Goal: Check status: Check status

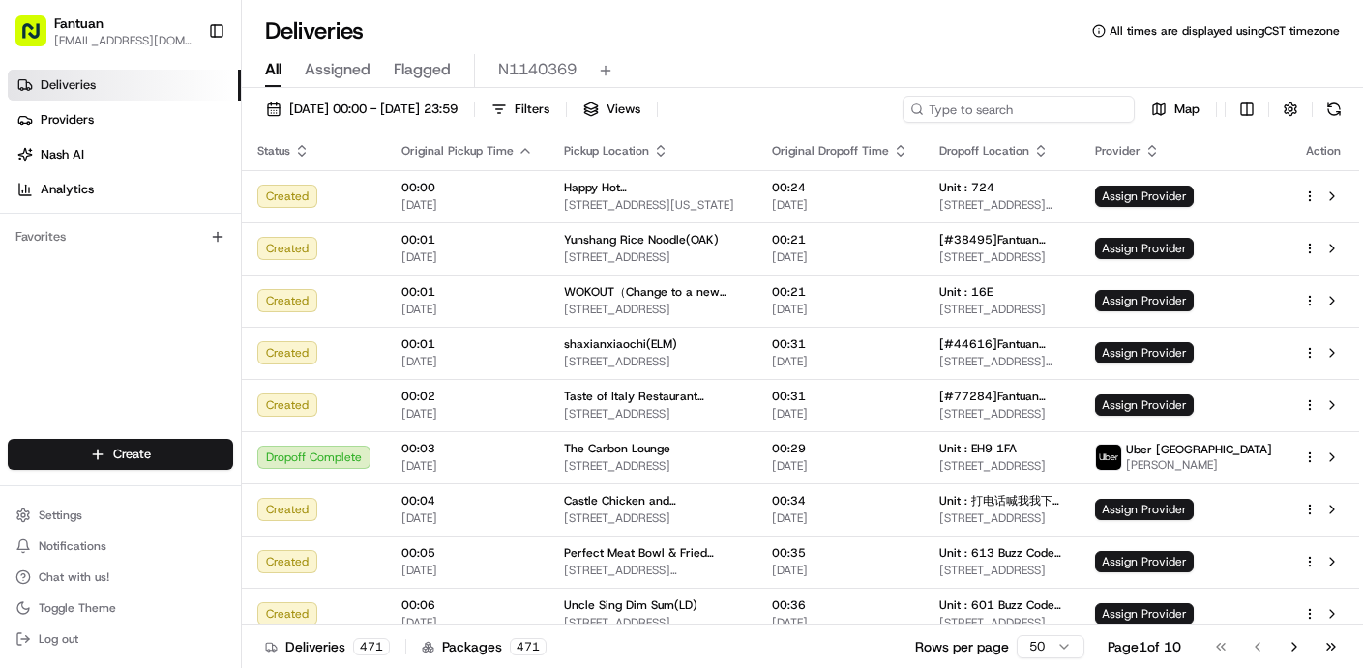
click at [1073, 108] on input at bounding box center [1018, 109] width 232 height 27
type input "26681"
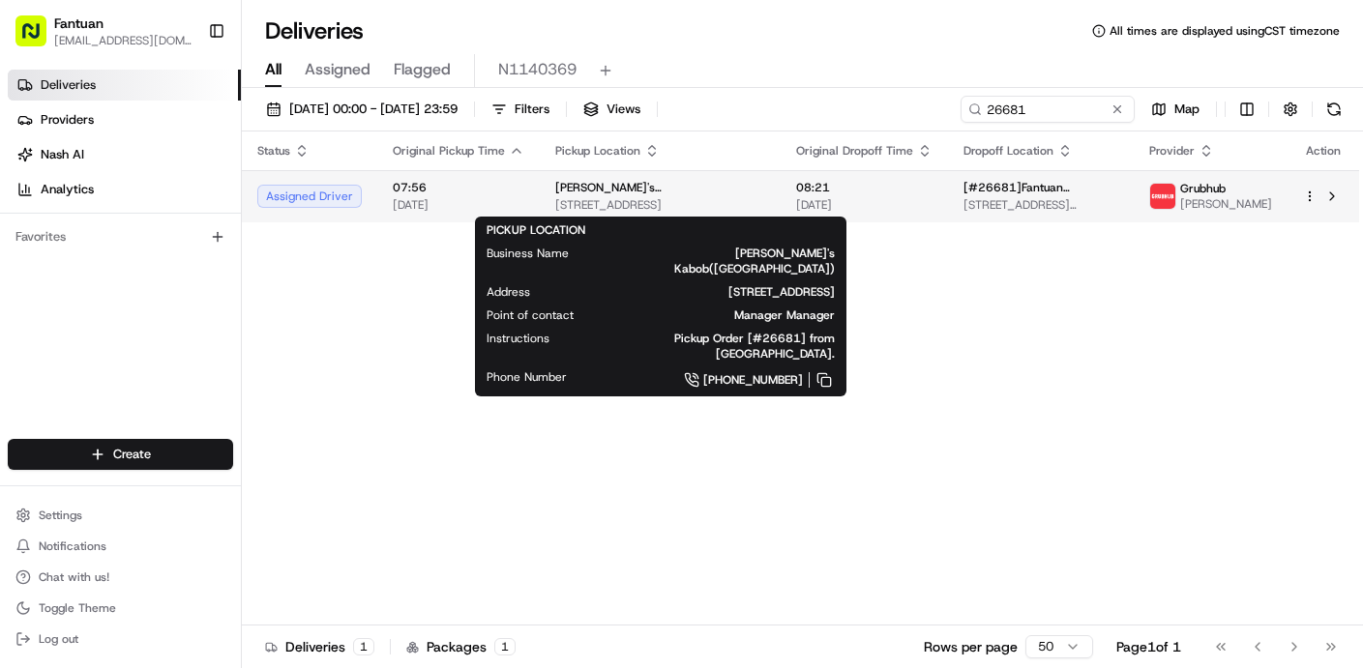
click at [780, 201] on td "[PERSON_NAME]'s Kabob([GEOGRAPHIC_DATA]) [STREET_ADDRESS]" at bounding box center [660, 196] width 241 height 52
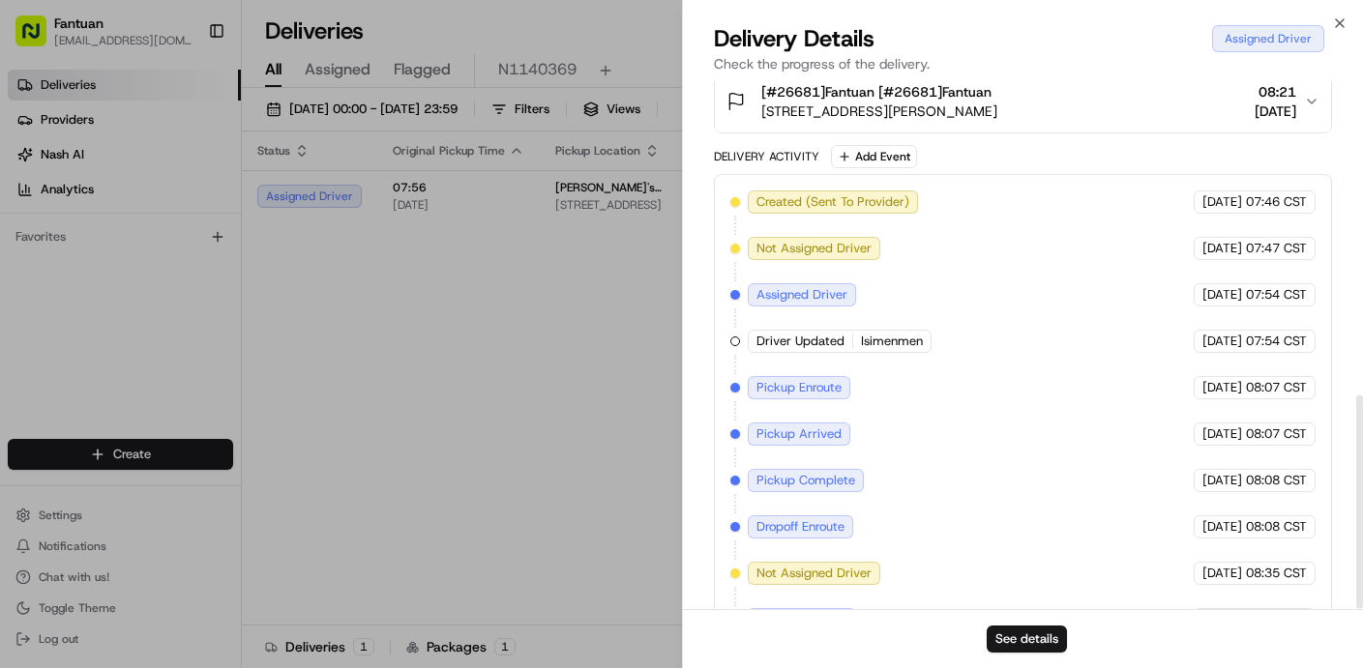
scroll to position [774, 0]
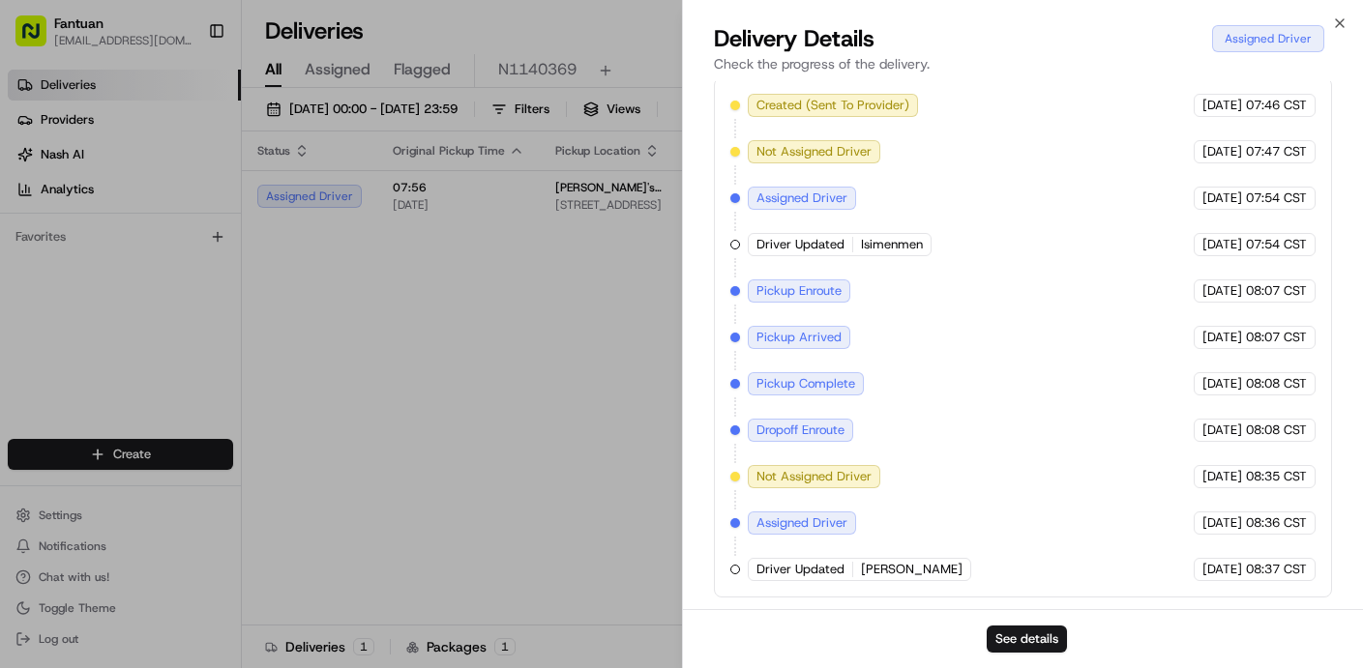
click at [1347, 15] on div "Close Delivery Details Assigned Driver Check the progress of the delivery. Prov…" at bounding box center [1023, 334] width 682 height 668
click at [1348, 15] on div "Close Delivery Details Assigned Driver Check the progress of the delivery. Prov…" at bounding box center [1023, 334] width 682 height 668
